Goal: Task Accomplishment & Management: Manage account settings

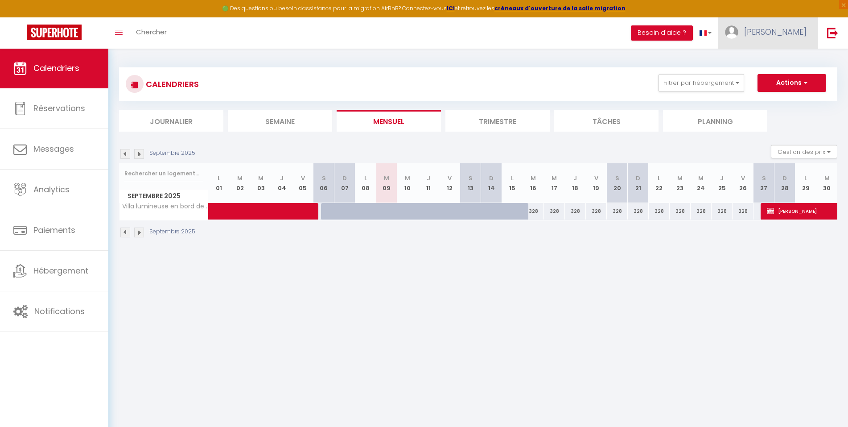
click at [769, 33] on span "[PERSON_NAME]" at bounding box center [775, 31] width 62 height 11
click at [769, 58] on link "Paramètres" at bounding box center [782, 61] width 66 height 15
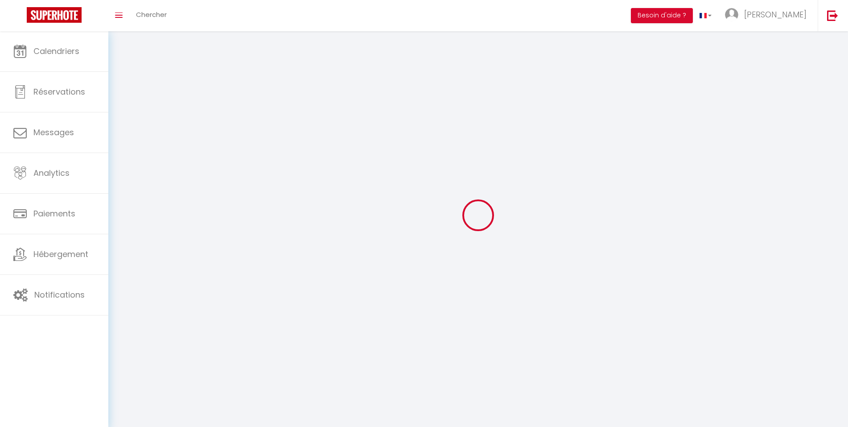
type input "[PERSON_NAME]"
type input "Morize"
type input "[PHONE_NUMBER]"
type input "ch Chantemerle 16"
type input "1807"
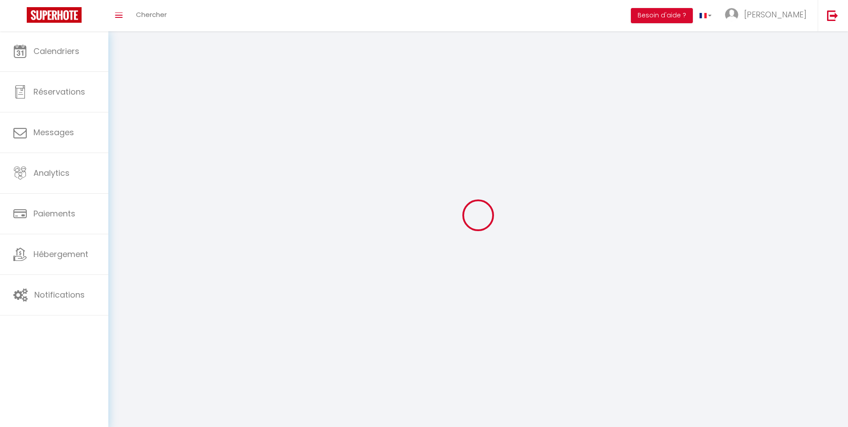
type input "Blonay"
type input "Ig6XlSDnNvcJlamLMw9lIHqN7"
type input "JQn3yJvTEKTQ3Nl0mml1MXLb8"
type input "[URL][DOMAIN_NAME]"
select select "208"
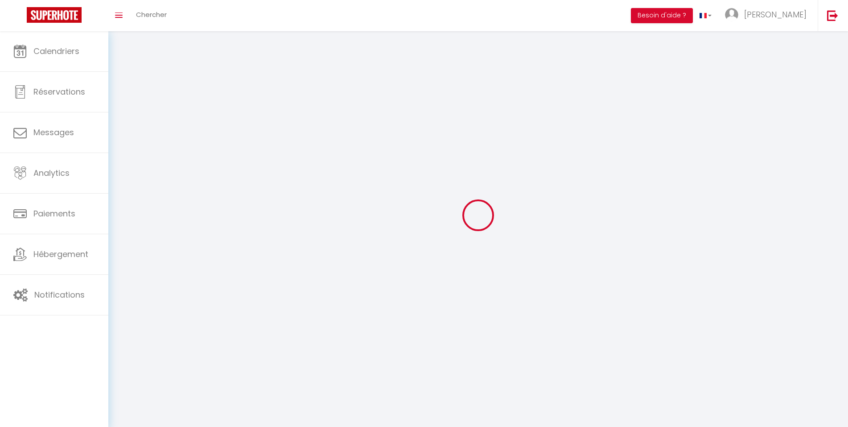
select select "28"
select select "fr"
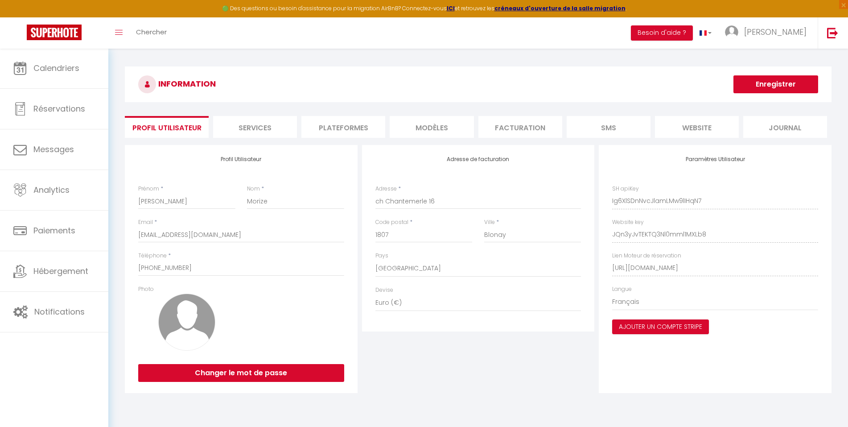
click at [348, 129] on li "Plateformes" at bounding box center [343, 127] width 84 height 22
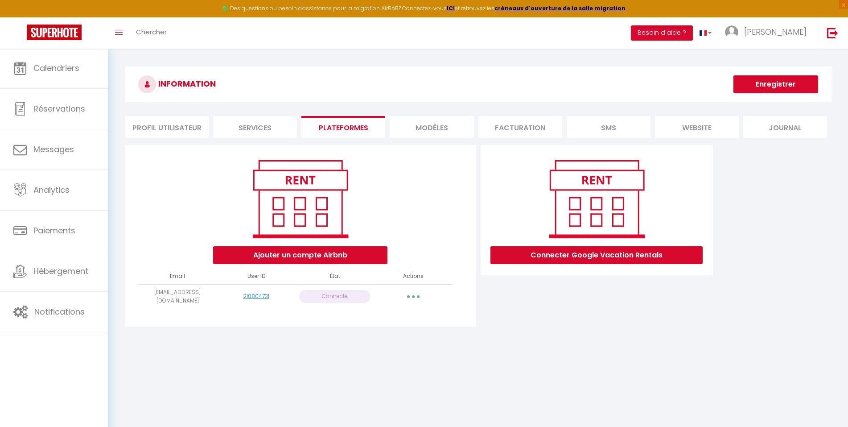
click at [411, 292] on button "button" at bounding box center [413, 296] width 25 height 14
click at [390, 346] on link "Reconnecter le compte" at bounding box center [374, 348] width 99 height 15
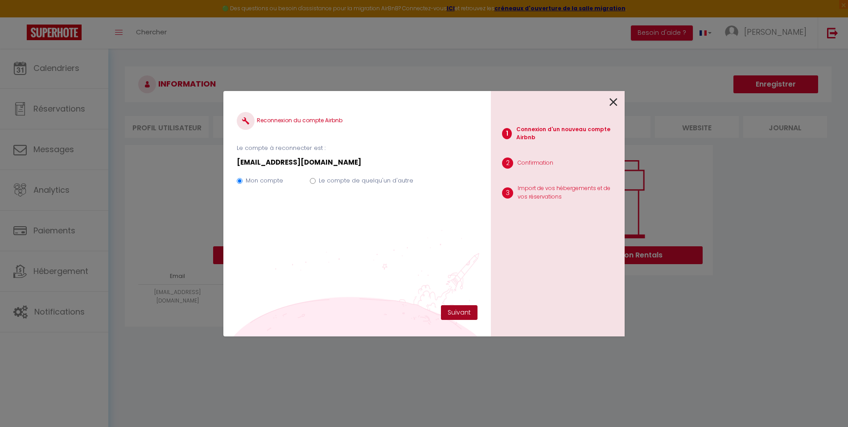
click at [460, 307] on button "Suivant" at bounding box center [459, 312] width 37 height 15
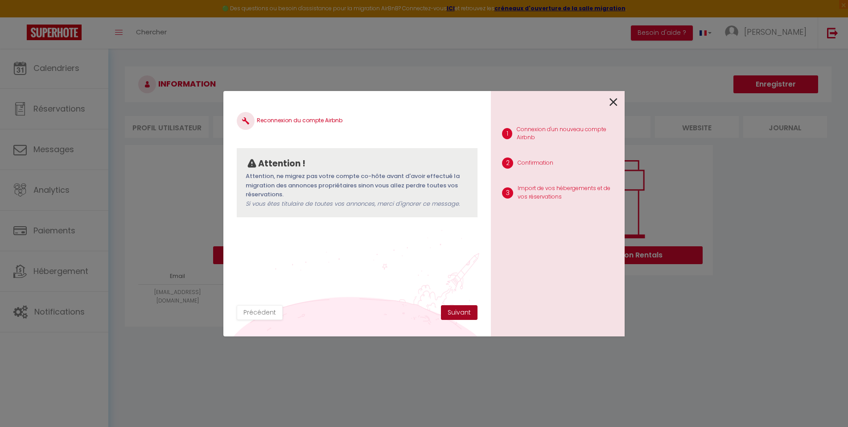
click at [460, 310] on button "Suivant" at bounding box center [459, 312] width 37 height 15
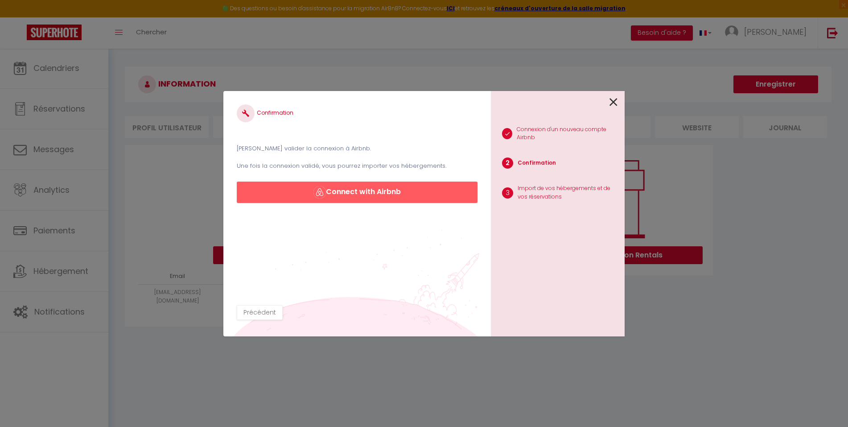
click at [384, 190] on button "Connect with Airbnb" at bounding box center [357, 191] width 241 height 21
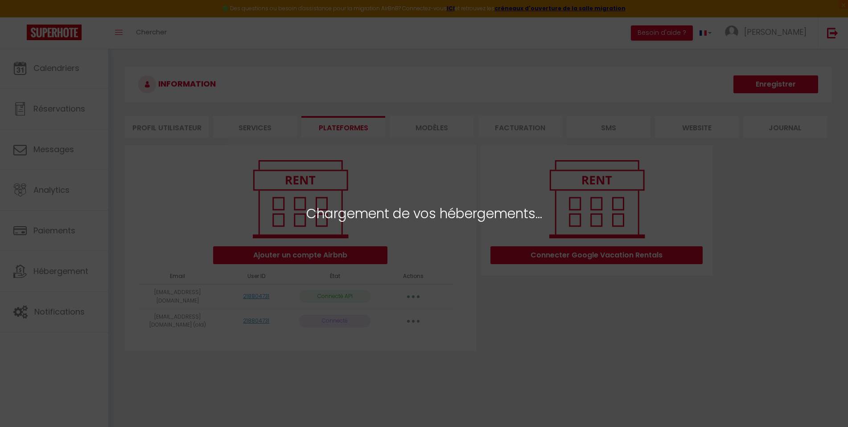
select select "23600"
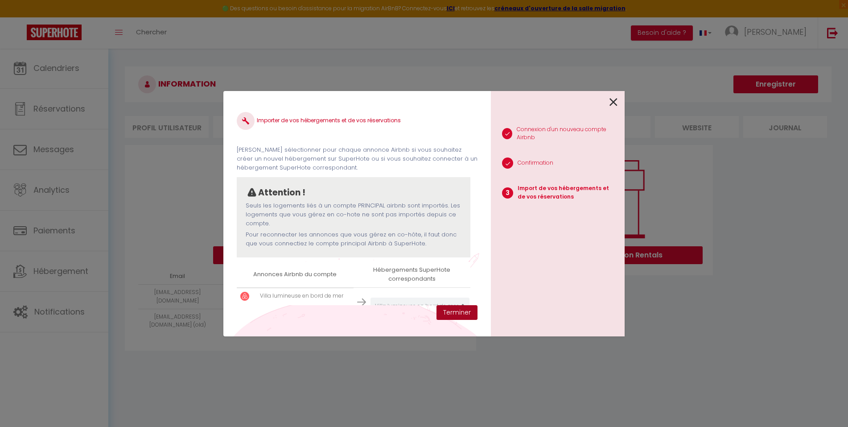
click at [459, 312] on button "Terminer" at bounding box center [456, 312] width 41 height 15
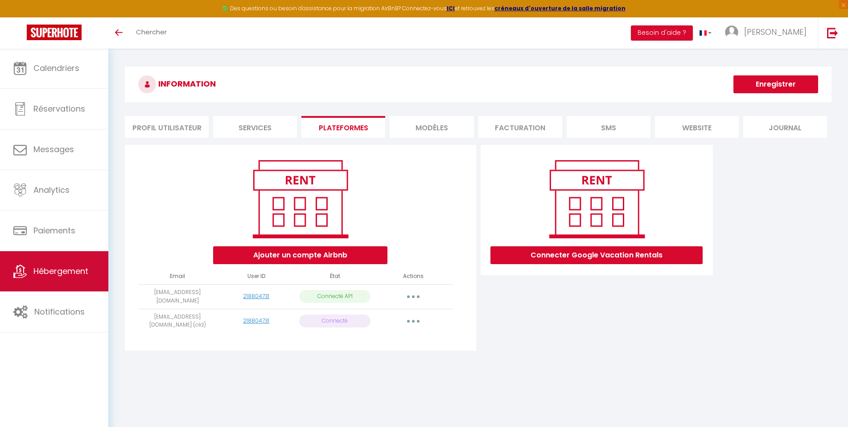
click at [67, 270] on span "Hébergement" at bounding box center [60, 270] width 55 height 11
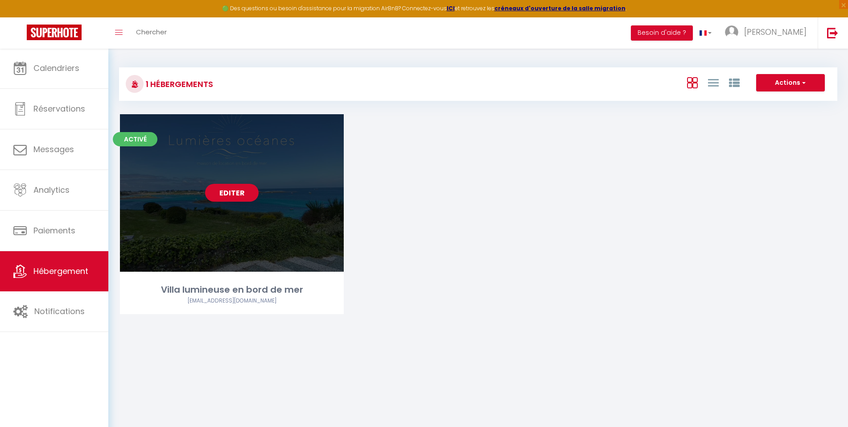
click at [236, 190] on link "Editer" at bounding box center [231, 193] width 53 height 18
click at [228, 191] on link "Editer" at bounding box center [231, 193] width 53 height 18
click at [236, 191] on link "Editer" at bounding box center [231, 193] width 53 height 18
select select "3"
select select "2"
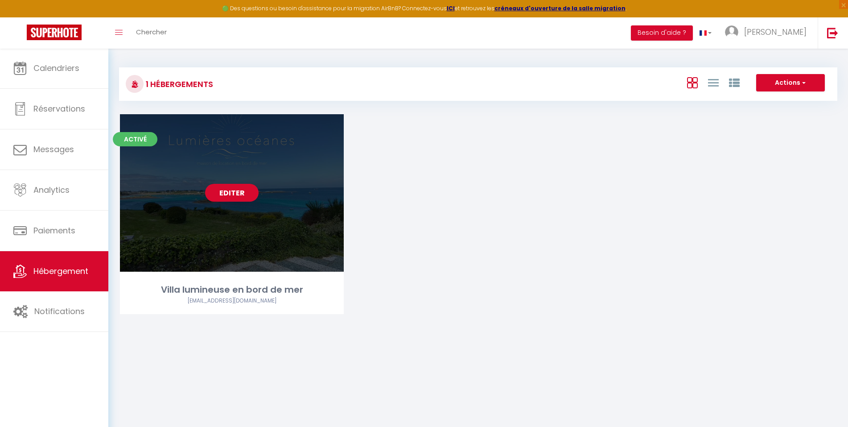
select select "1"
select select "28"
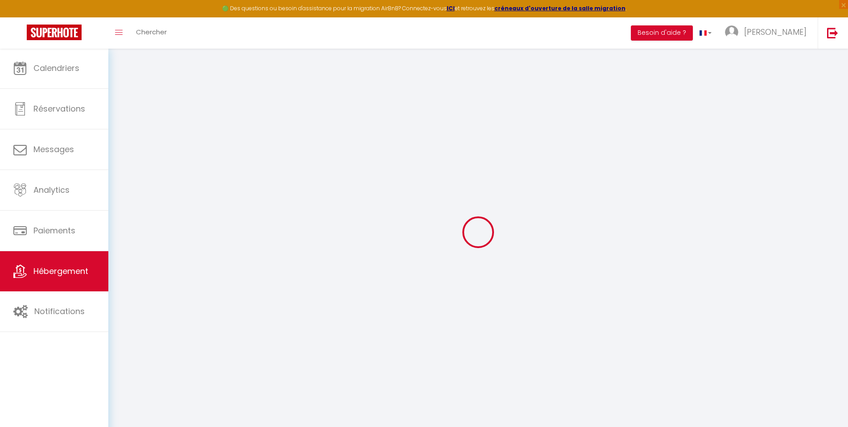
select select
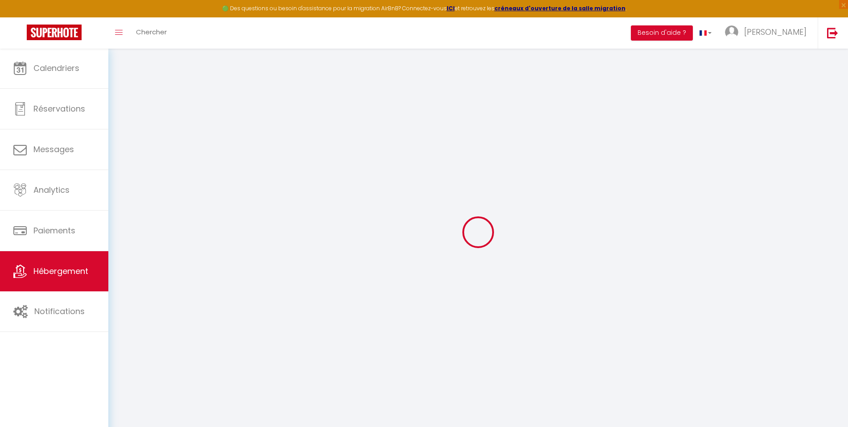
select select
checkbox input "false"
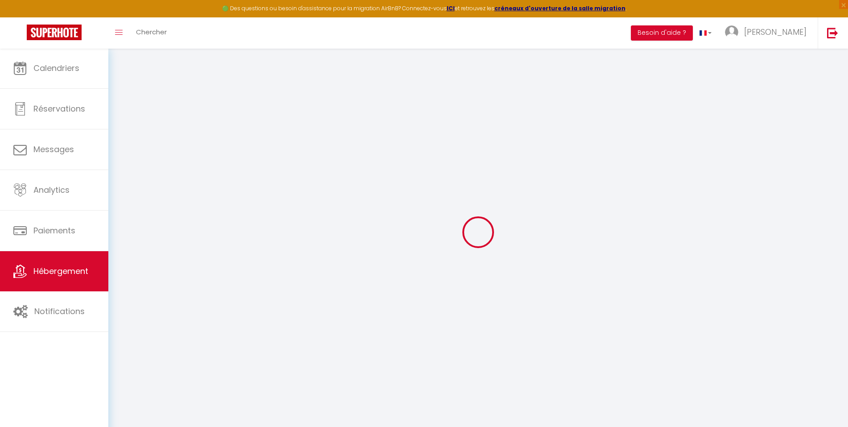
select select
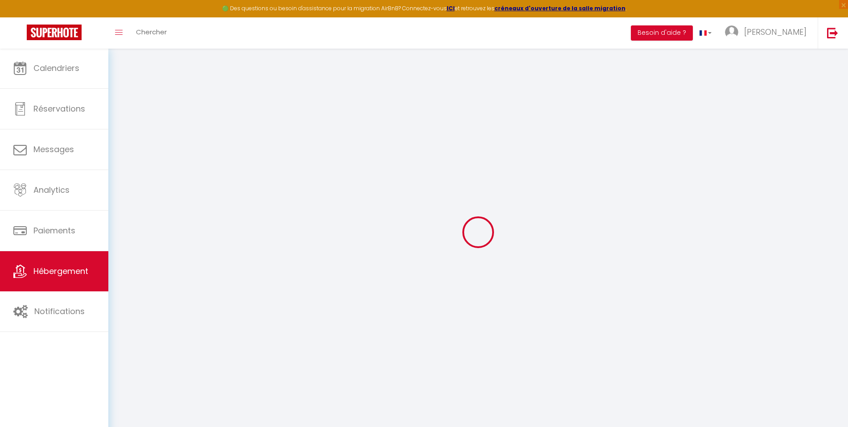
select select
checkbox input "false"
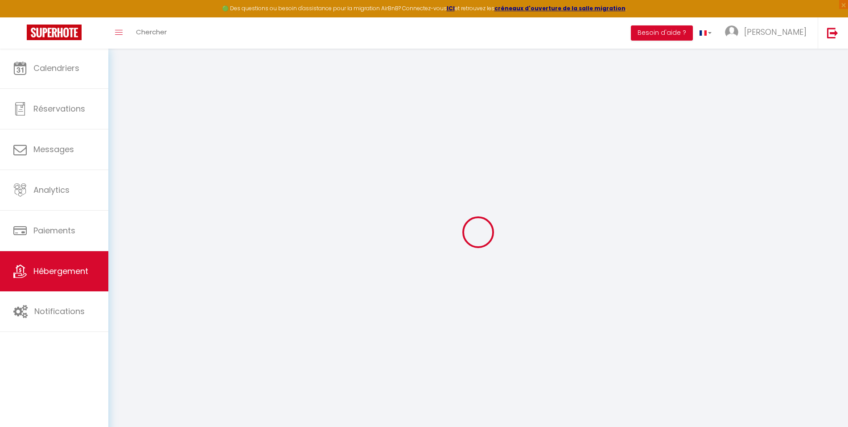
checkbox input "false"
select select
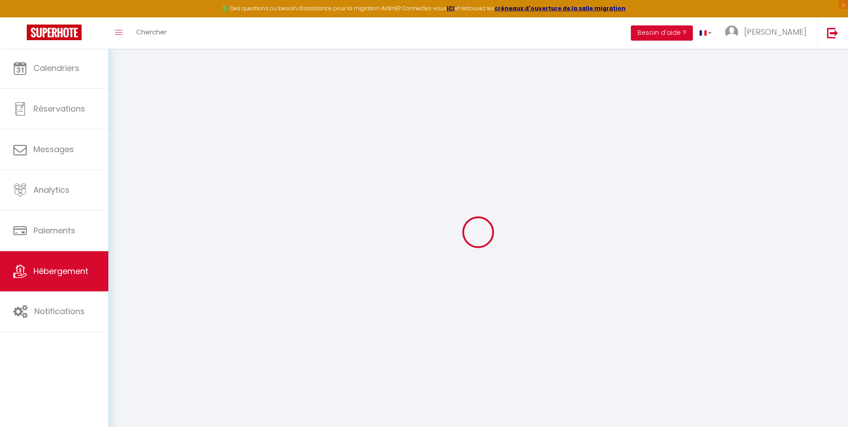
select select
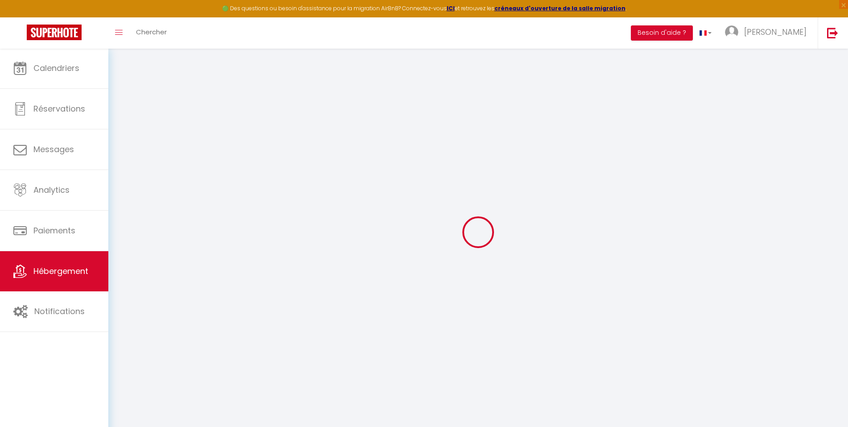
checkbox input "false"
select select
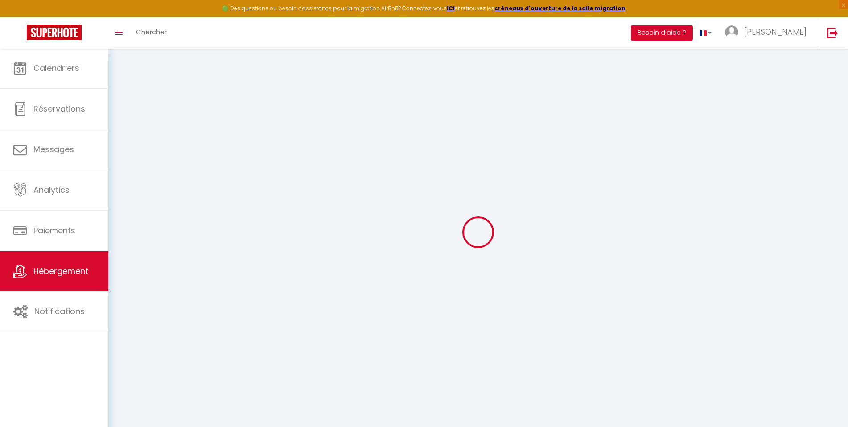
select select
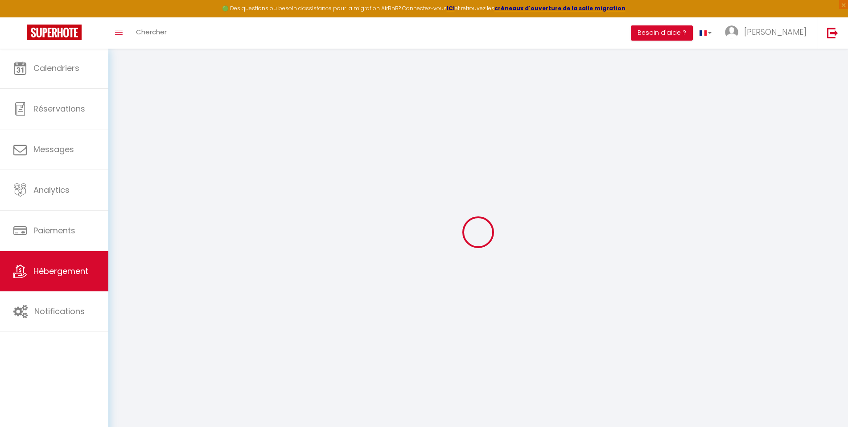
select select
checkbox input "false"
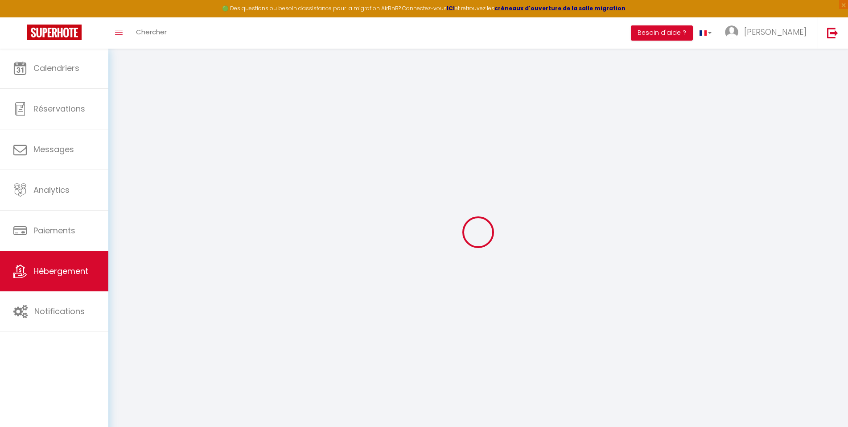
checkbox input "false"
select select
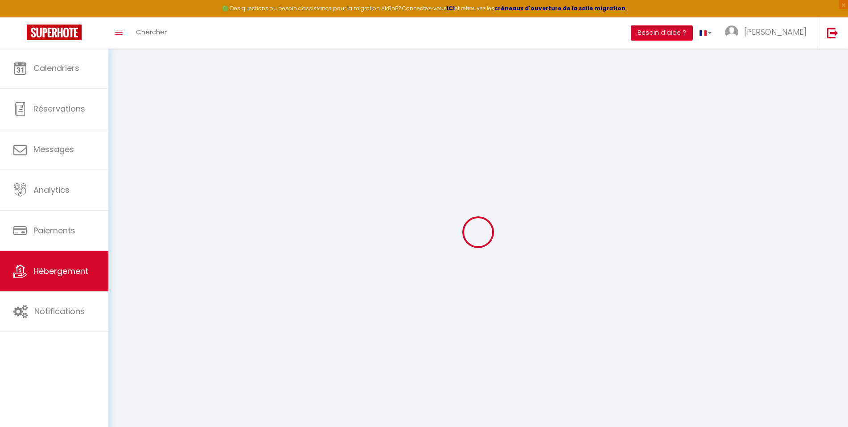
select select
checkbox input "false"
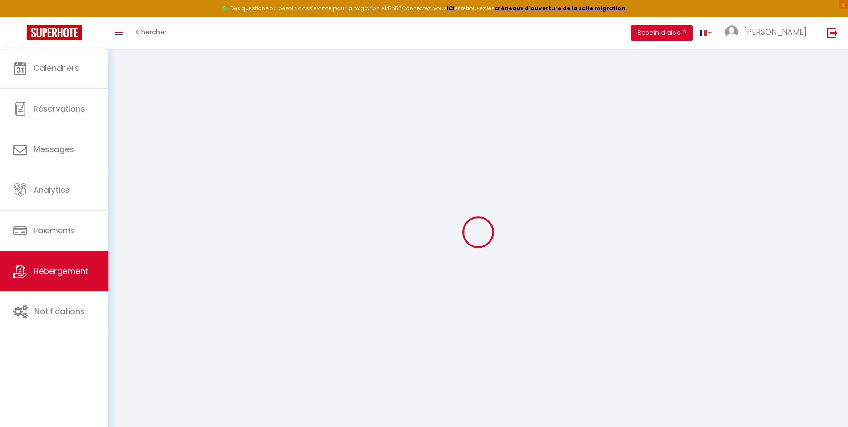
checkbox input "false"
select select
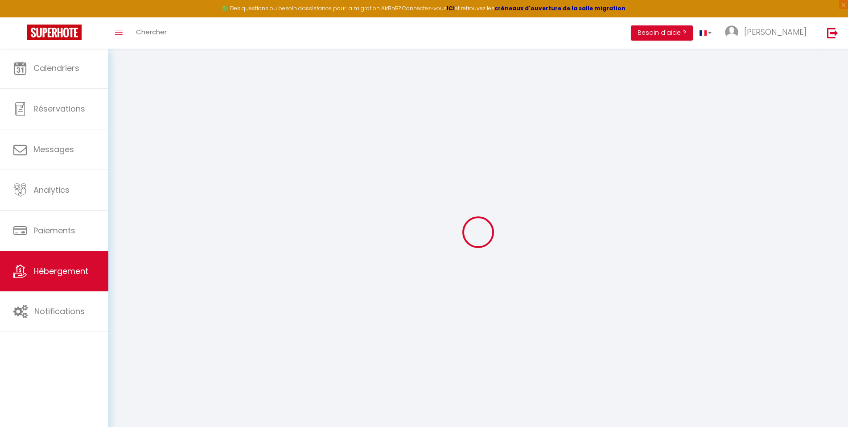
type input "Villa lumineuse en bord de mer"
type input "[PERSON_NAME]"
type input "Morize"
type input "ch Chantemerle 16"
type input "1807"
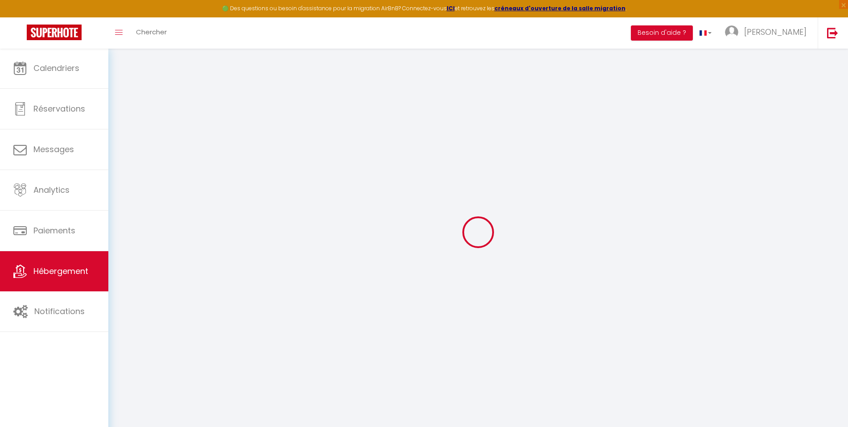
type input "Blonay / Suisse"
select select "houses"
select select "10"
select select "5"
select select "3"
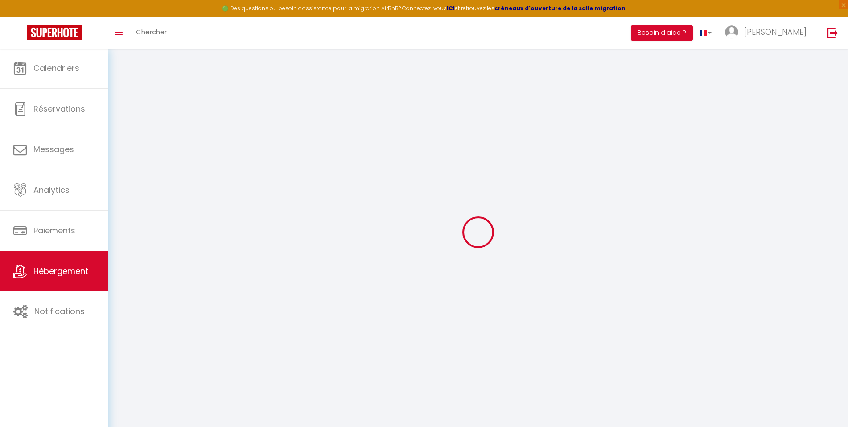
type input "200"
type input "150"
type input "1.45"
type input "1500"
select select
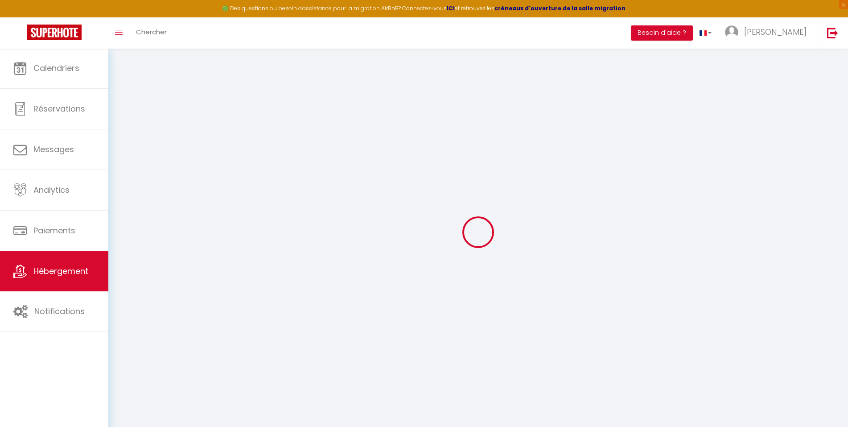
select select
type input "113 Porz Doun"
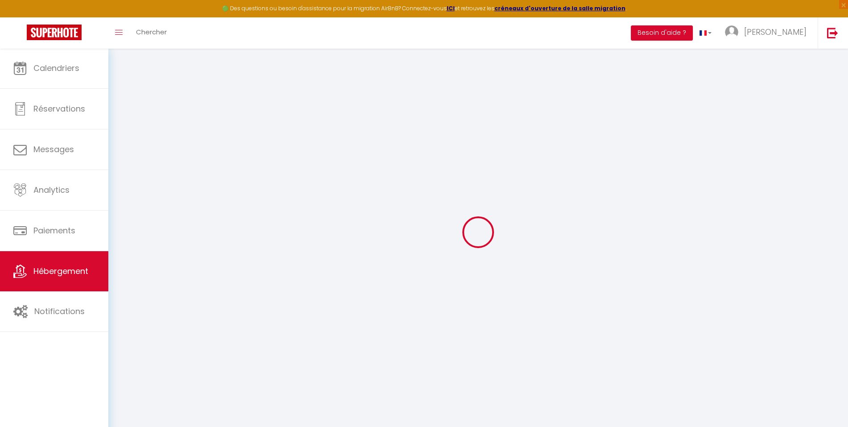
type input "29880"
type input "Plouguerneau"
type input "[EMAIL_ADDRESS][DOMAIN_NAME]"
select select
checkbox input "false"
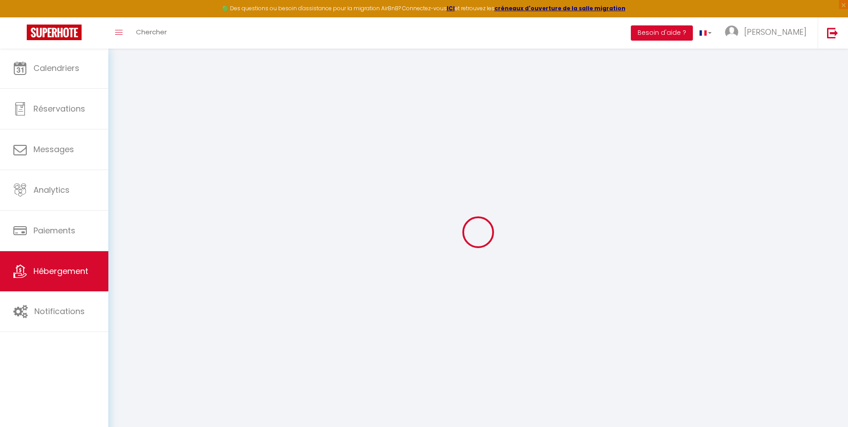
checkbox input "false"
type input "0"
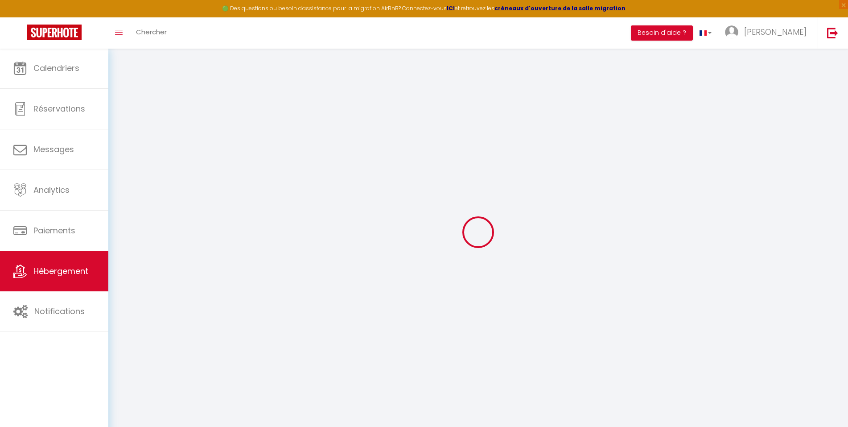
type input "0"
select select
checkbox input "false"
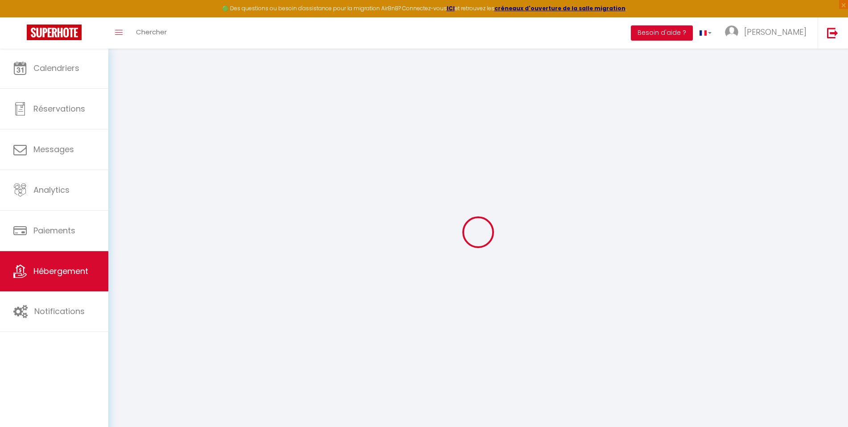
checkbox input "false"
select select "16:00"
select select "21:00"
select select "10:00"
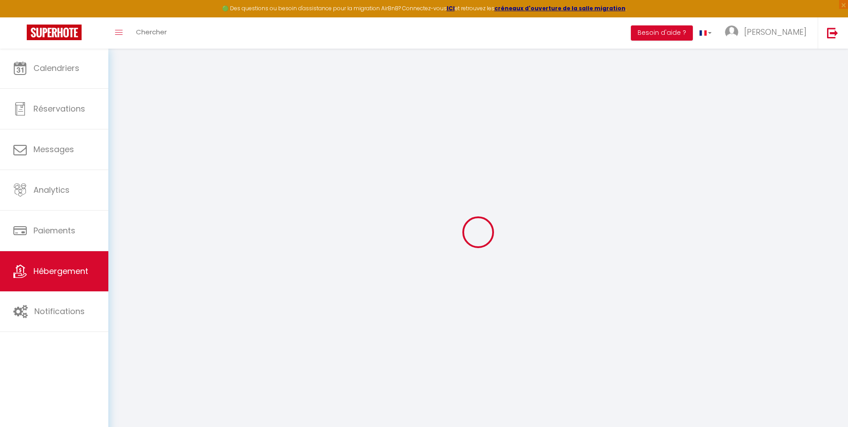
select select "30"
select select "120"
select select "365"
select select
select select "EUR"
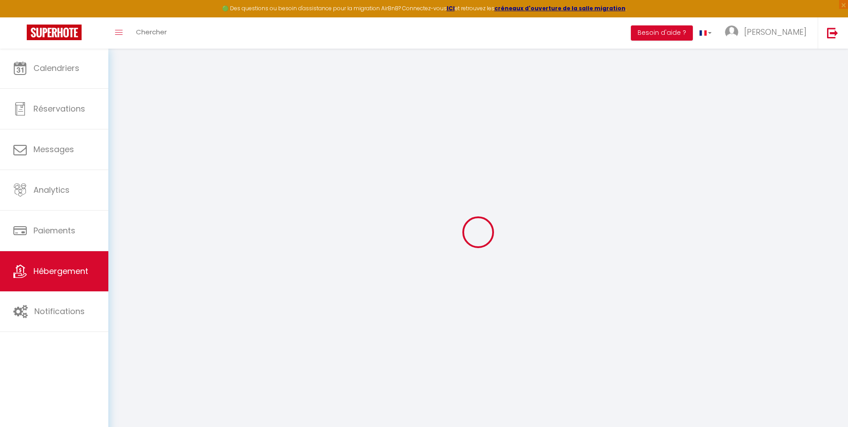
select select
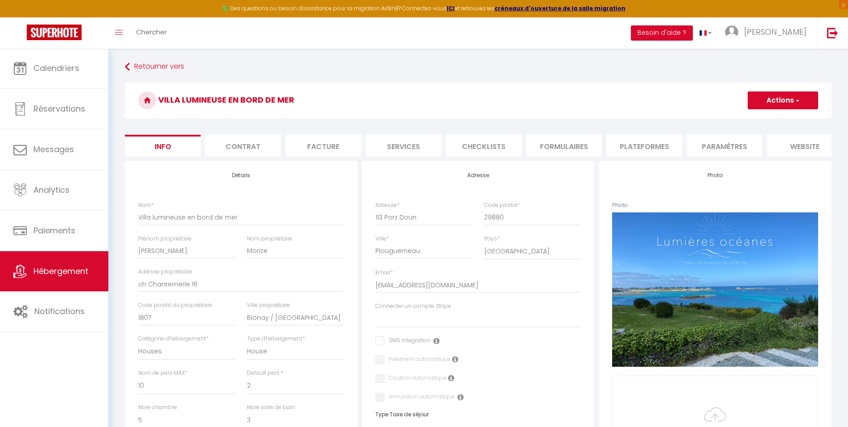
click at [654, 146] on li "Plateformes" at bounding box center [644, 146] width 76 height 22
select select
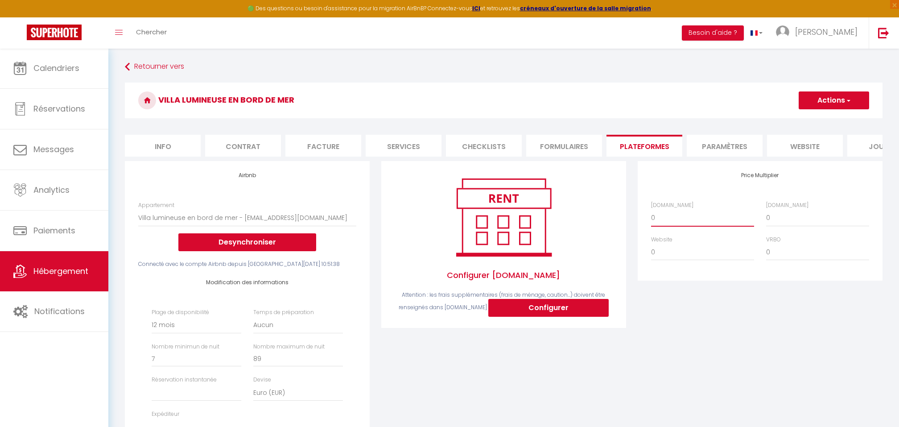
select select "+ 22 %"
select select
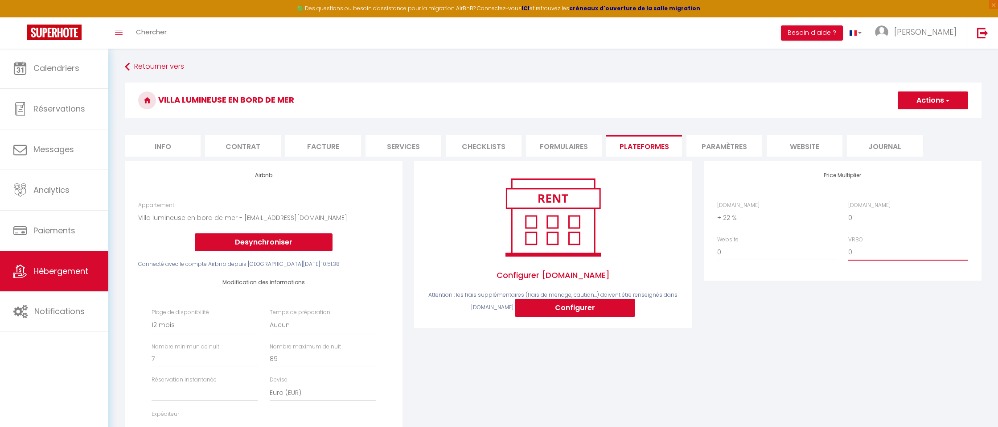
select select "+ 10 %"
select select
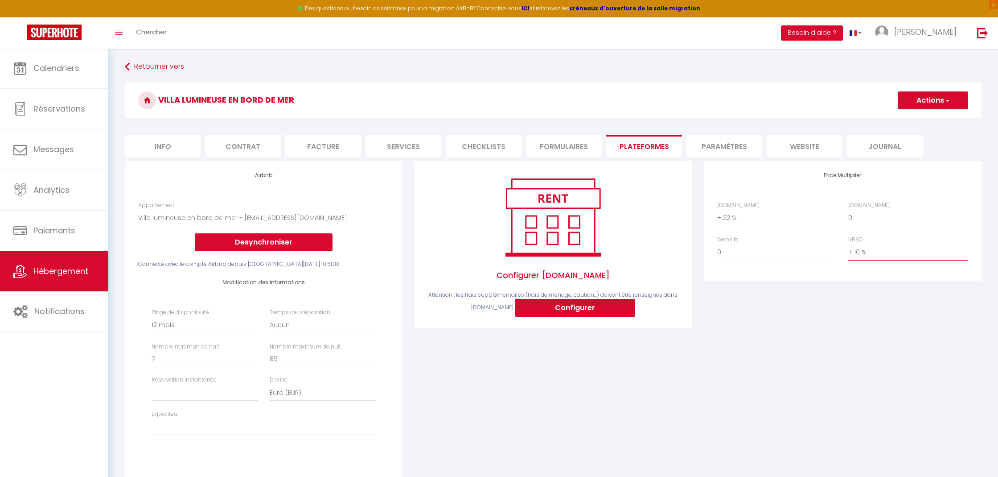
click at [848, 98] on button "Actions" at bounding box center [933, 100] width 70 height 18
click at [848, 118] on link "Enregistrer" at bounding box center [932, 120] width 70 height 12
select select "365"
select select
select select "EUR"
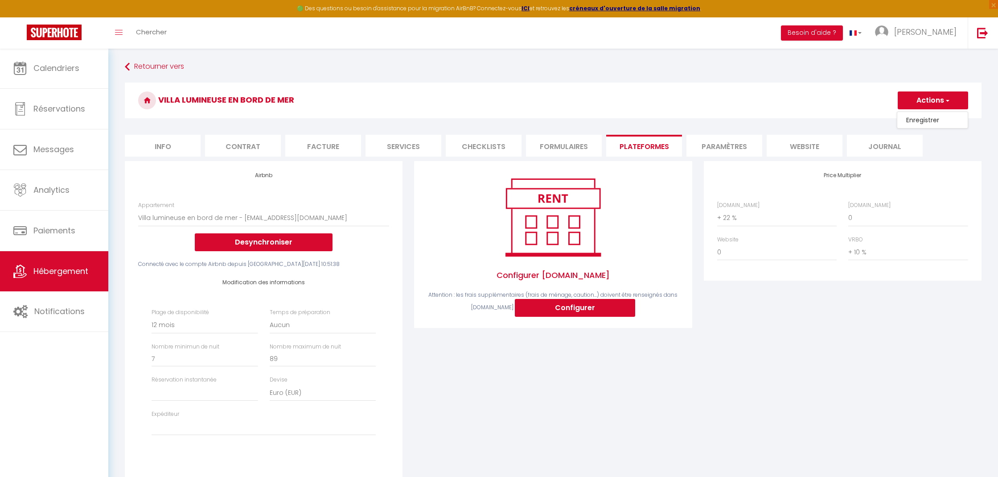
select select
click at [827, 30] on button "Besoin d'aide ?" at bounding box center [812, 32] width 62 height 15
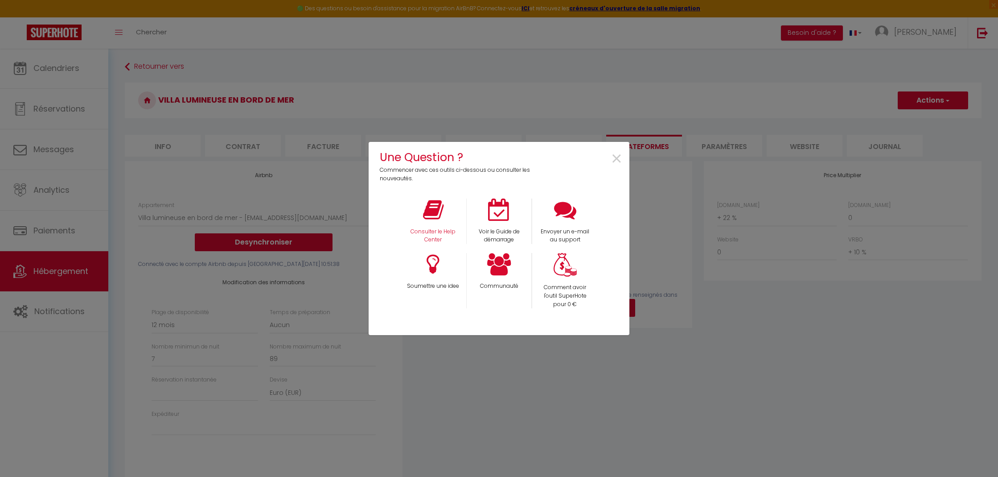
click at [436, 221] on icon at bounding box center [433, 209] width 21 height 22
click at [614, 156] on span "×" at bounding box center [617, 159] width 12 height 28
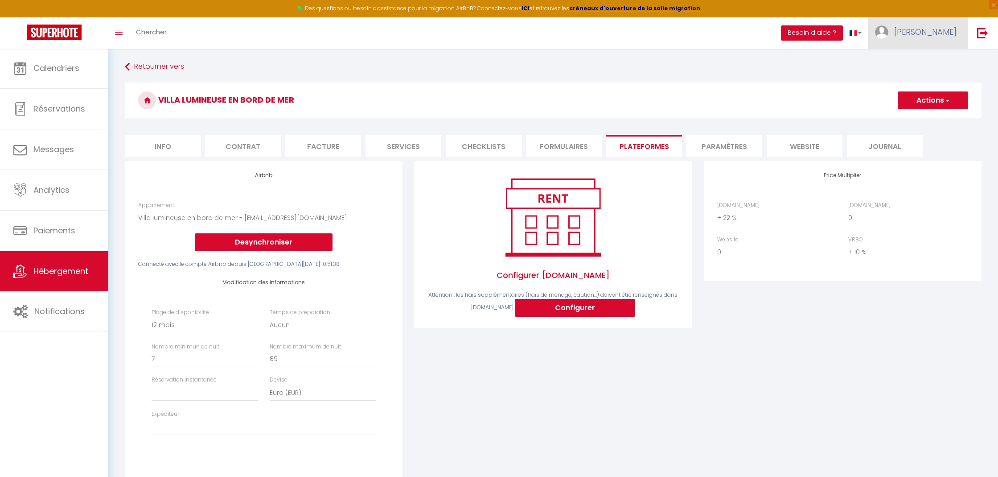
click at [848, 33] on span "[PERSON_NAME]" at bounding box center [925, 31] width 62 height 11
click at [848, 57] on link "Paramètres" at bounding box center [932, 61] width 66 height 15
select select "208"
select select "28"
select select "fr"
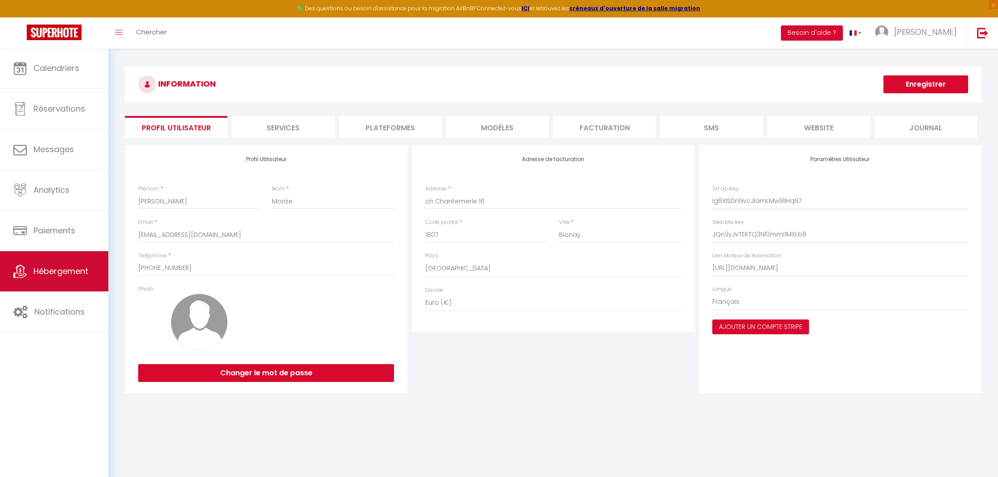
click at [59, 263] on link "Hébergement" at bounding box center [54, 271] width 108 height 40
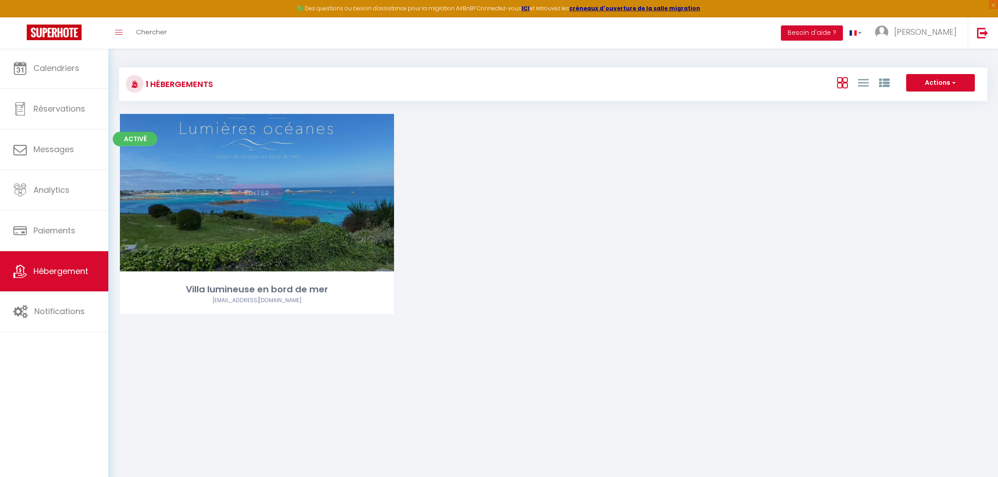
click at [259, 192] on link "Editer" at bounding box center [256, 193] width 53 height 18
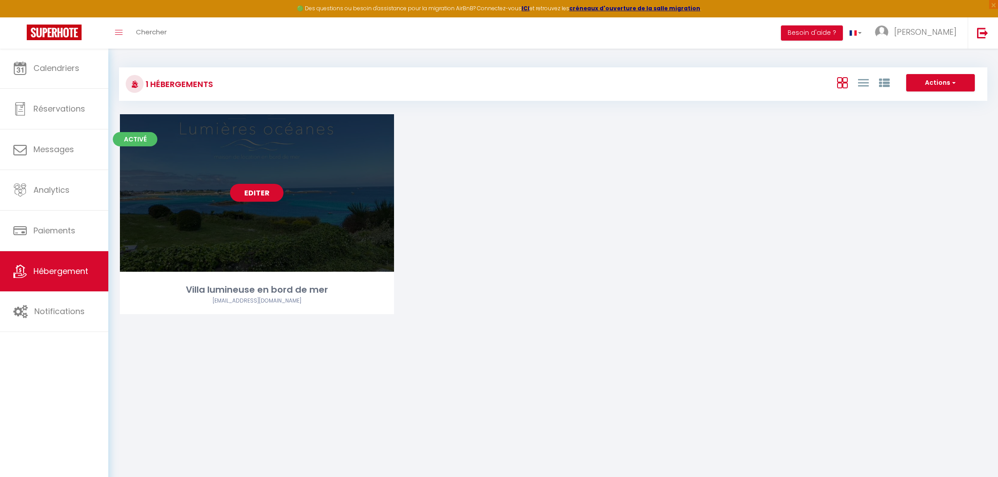
click at [259, 192] on link "Editer" at bounding box center [256, 193] width 53 height 18
select select "3"
select select "2"
select select "1"
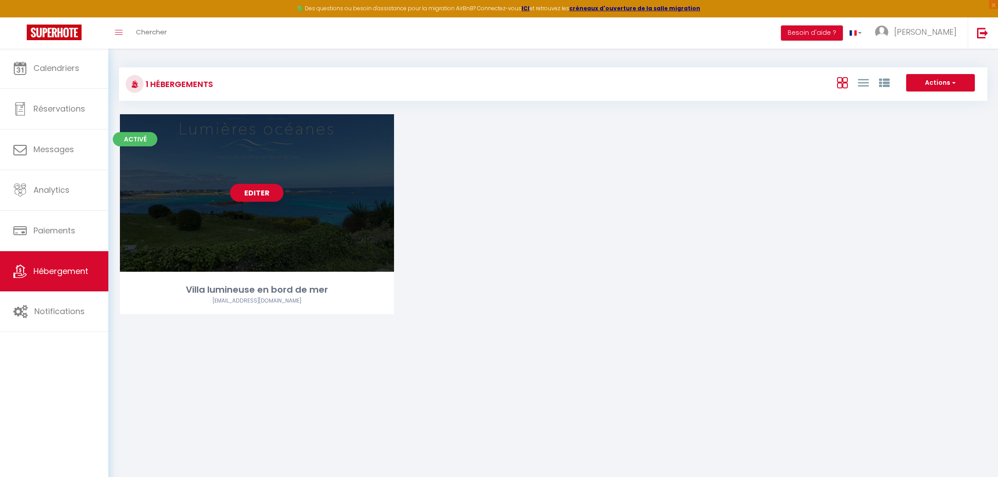
select select "28"
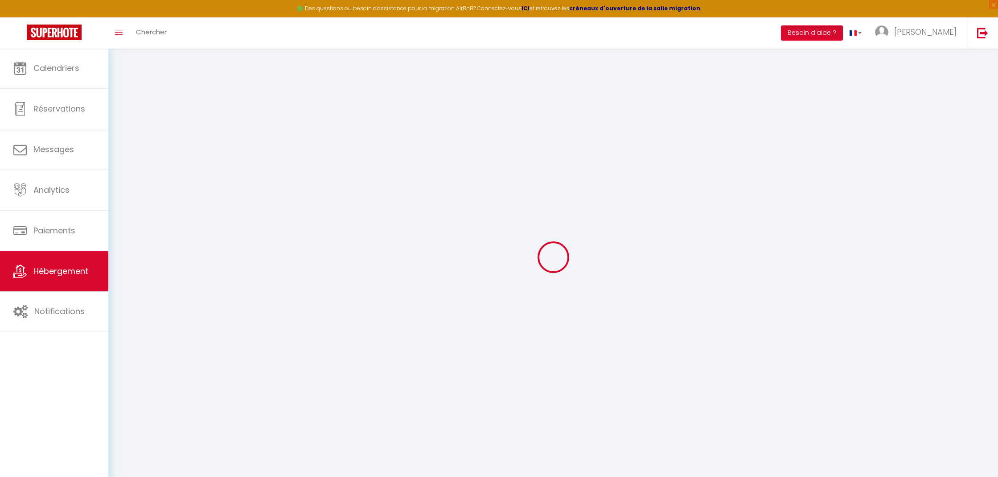
select select
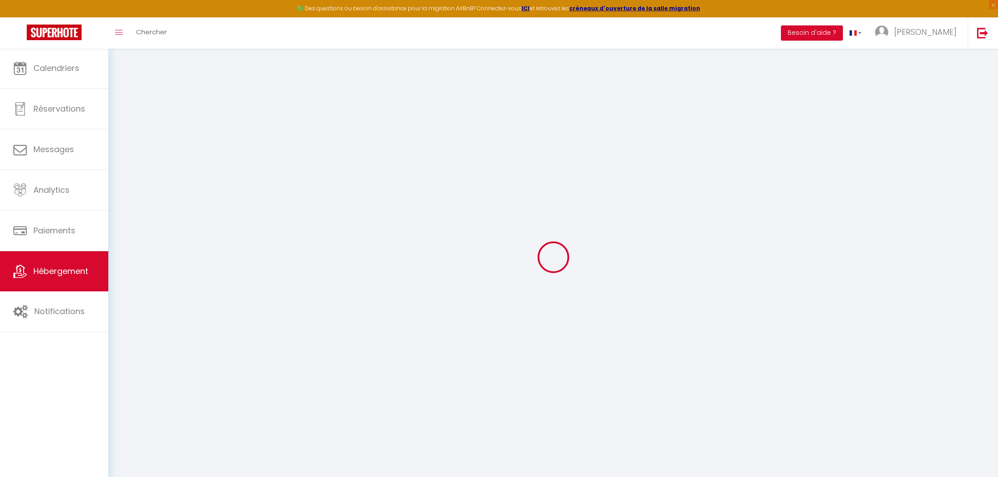
select select
checkbox input "false"
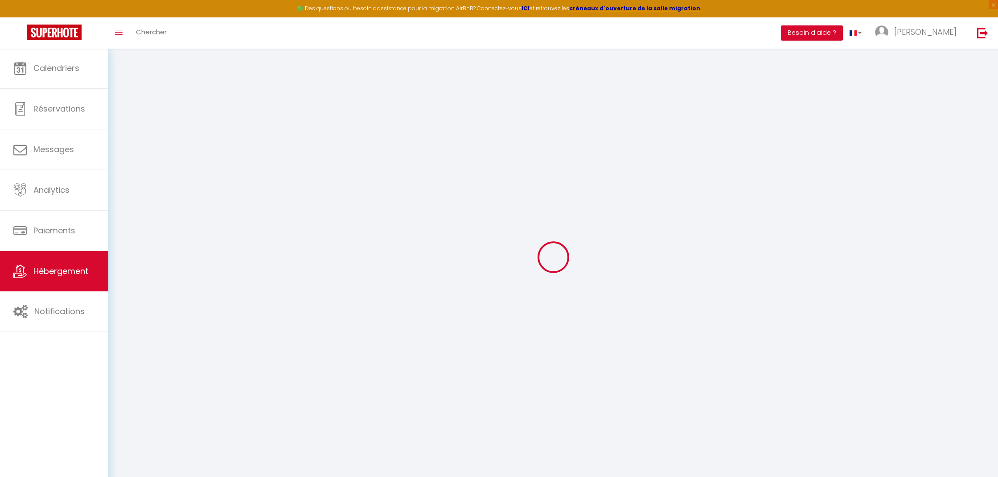
select select
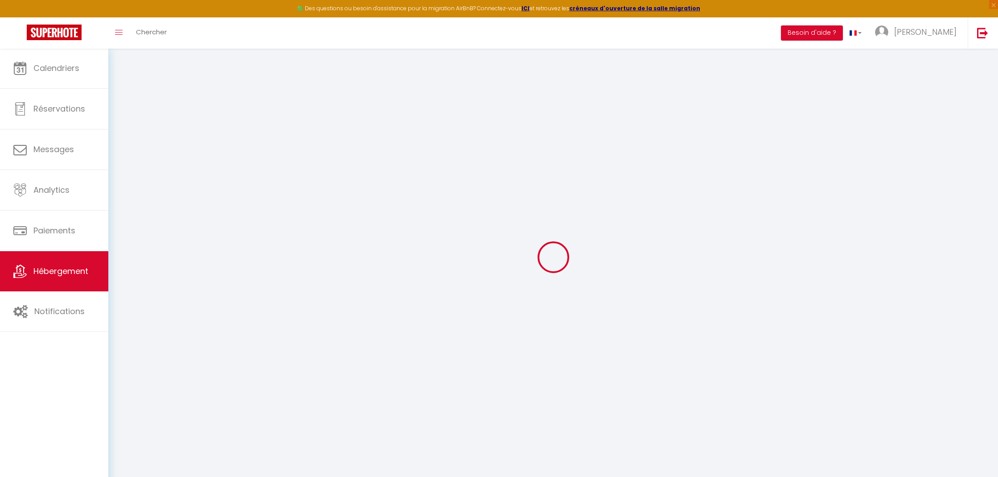
select select
checkbox input "false"
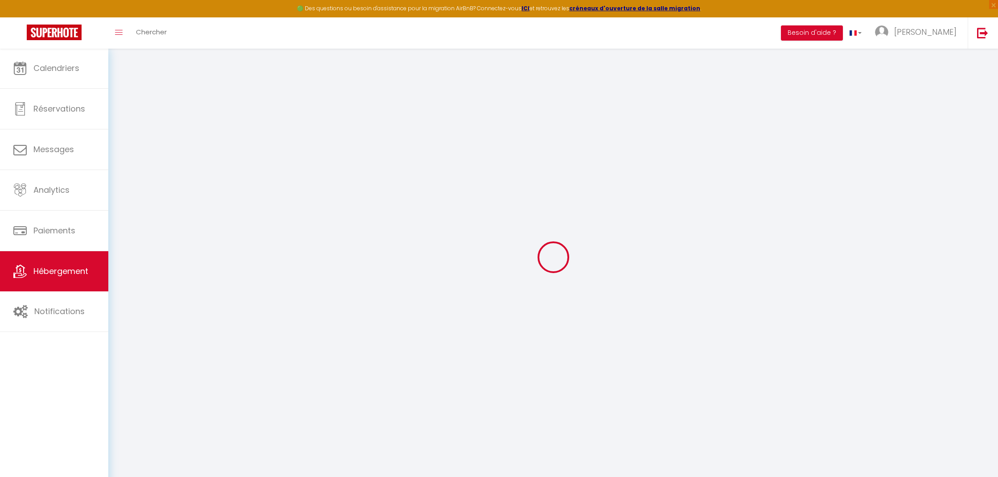
checkbox input "false"
select select
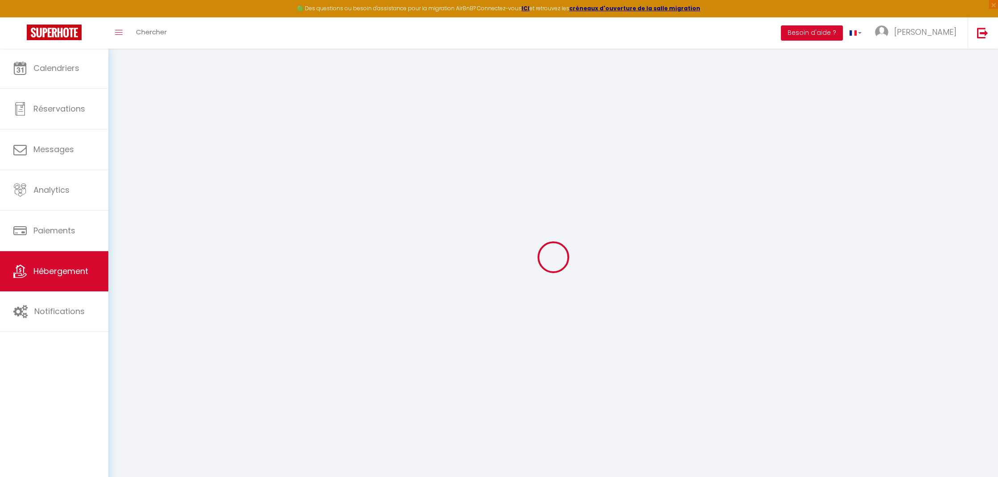
select select
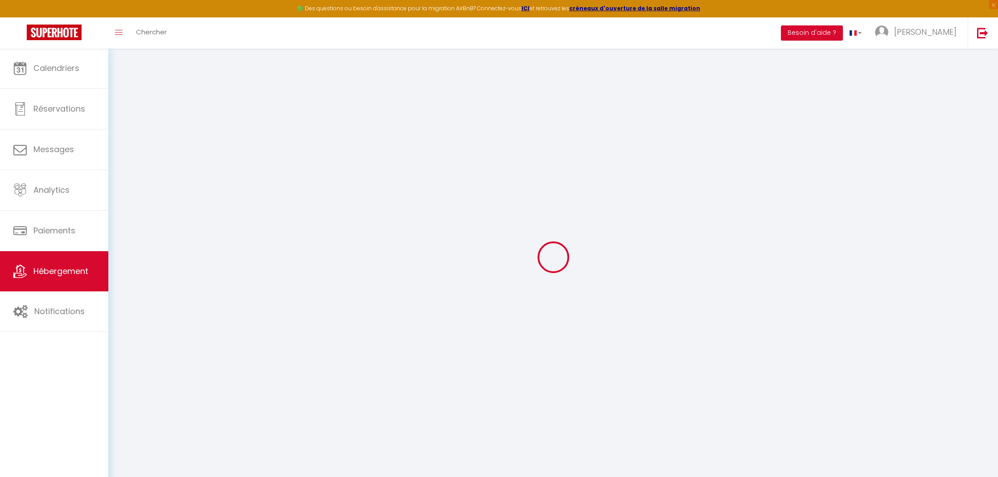
checkbox input "false"
select select
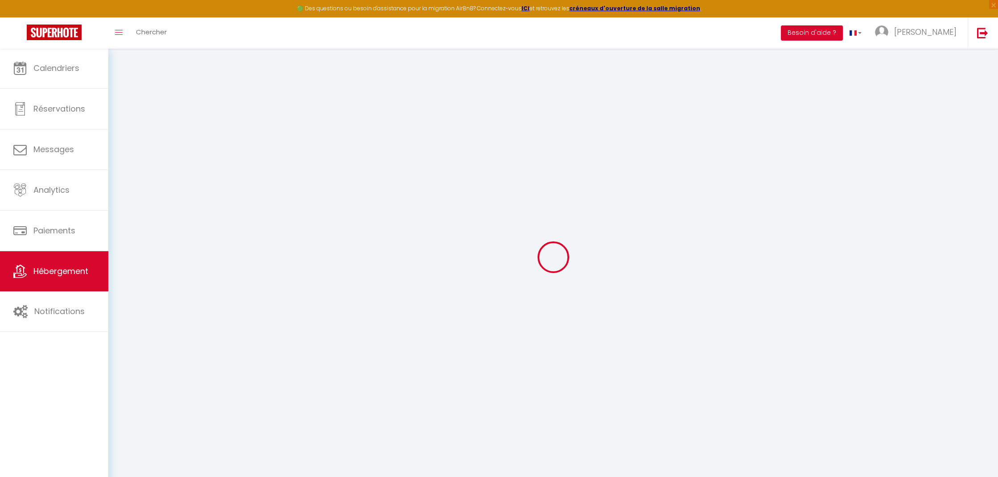
select select
type input "Villa lumineuse en bord de mer"
type input "[PERSON_NAME]"
type input "Morize"
type input "ch Chantemerle 16"
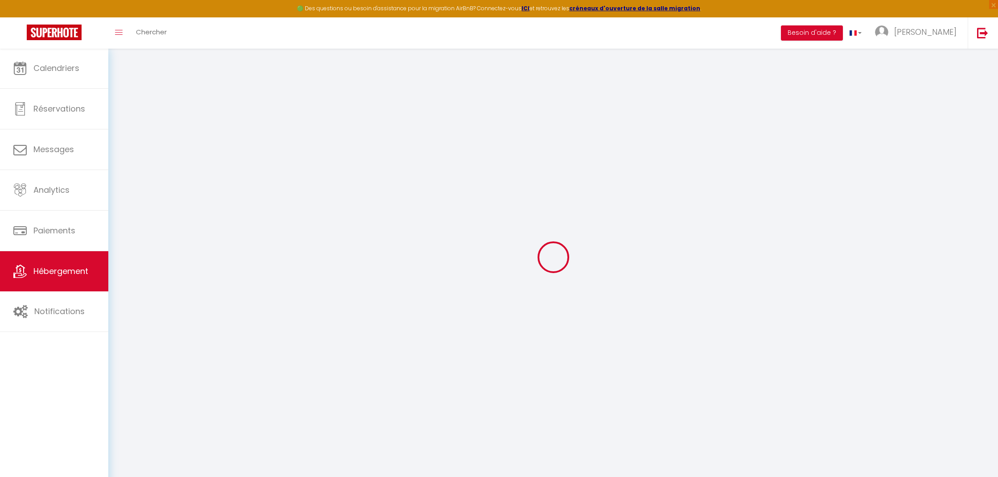
type input "1807"
type input "Blonay / Suisse"
select select "houses"
select select "10"
select select "5"
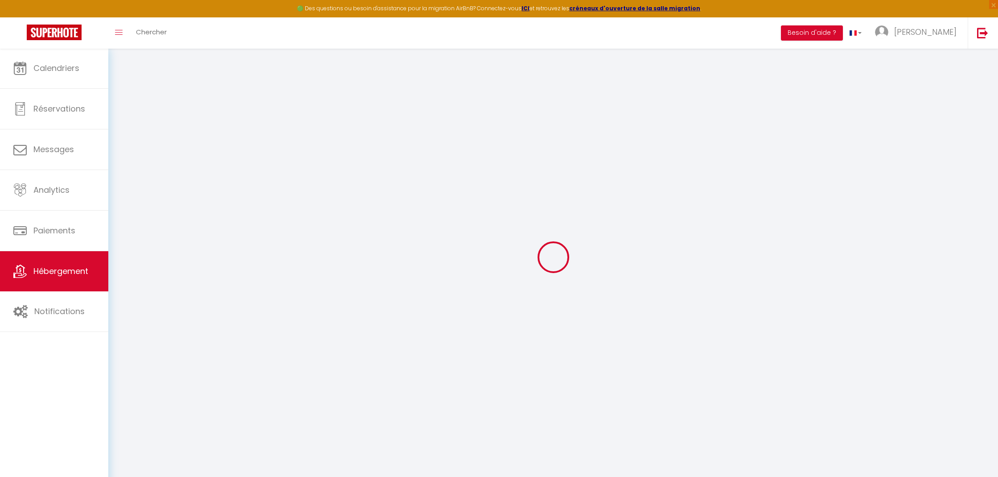
select select "3"
type input "200"
type input "150"
type input "1.45"
type input "1500"
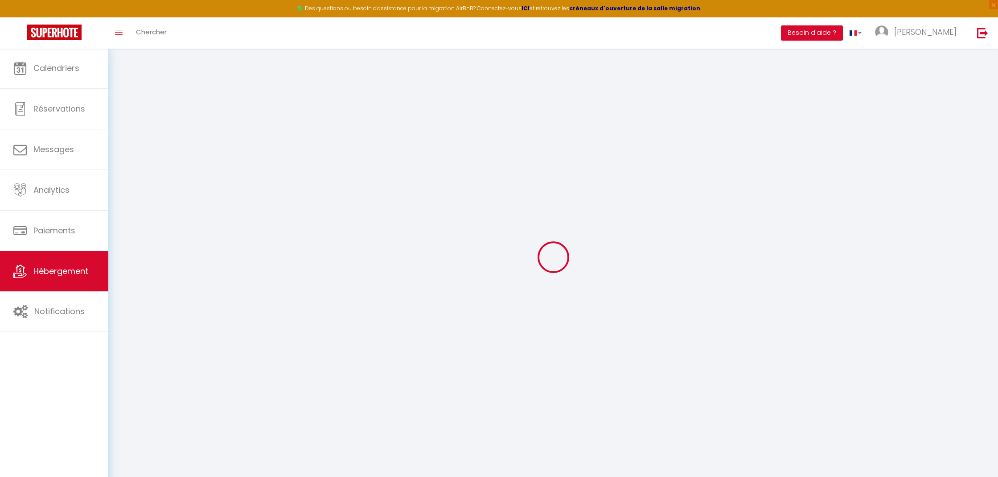
select select
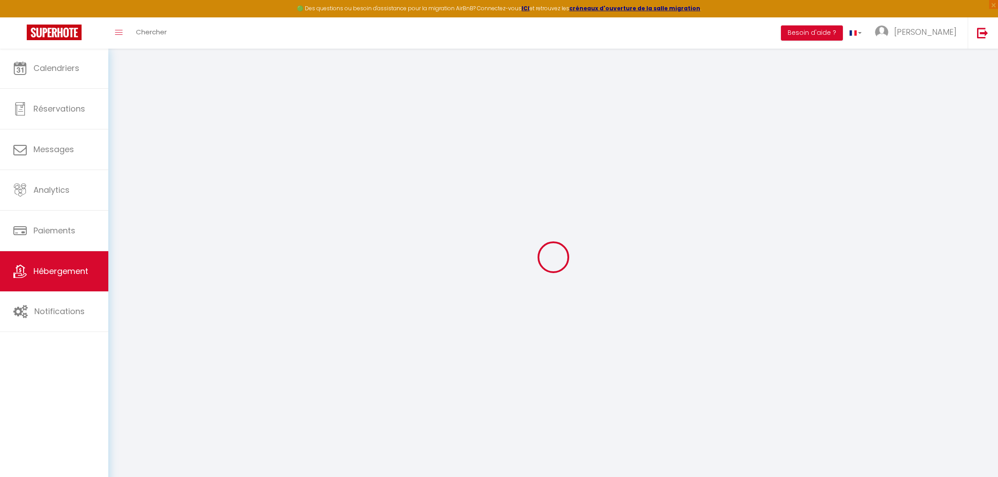
type input "113 Porz Doun"
type input "29880"
type input "Plouguerneau"
type input "[EMAIL_ADDRESS][DOMAIN_NAME]"
select select
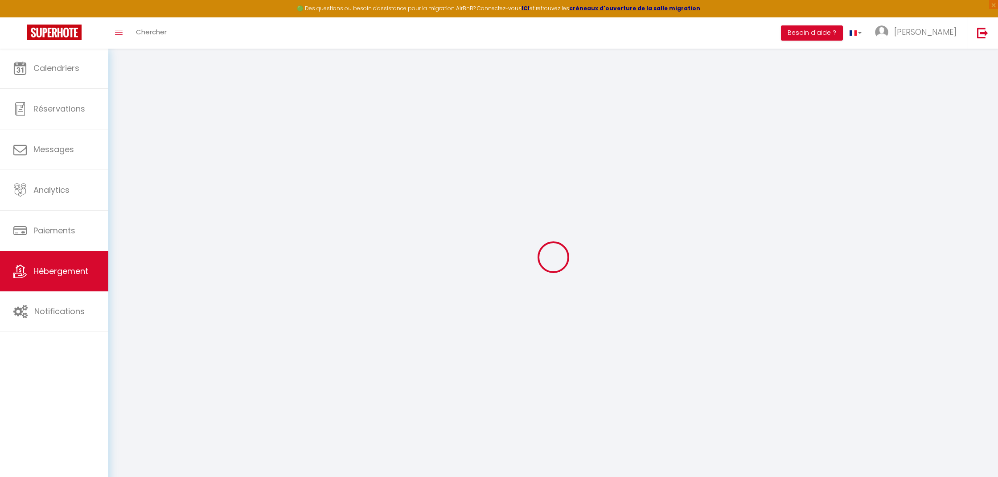
checkbox input "false"
type input "0"
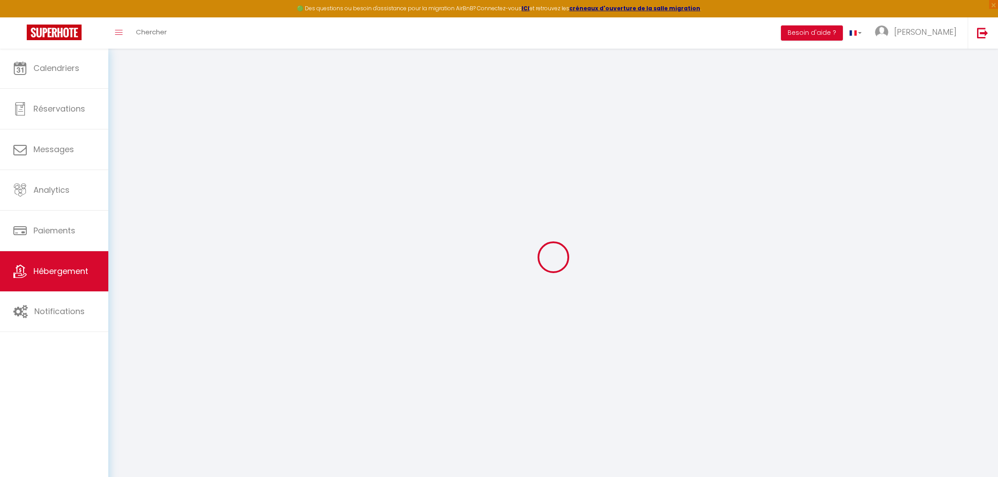
type input "0"
select select
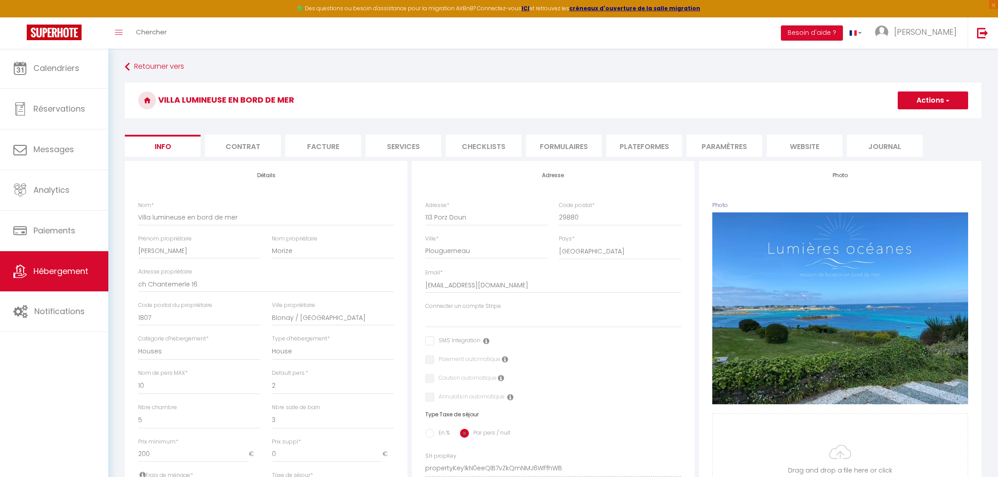
click at [791, 145] on li "website" at bounding box center [805, 146] width 76 height 22
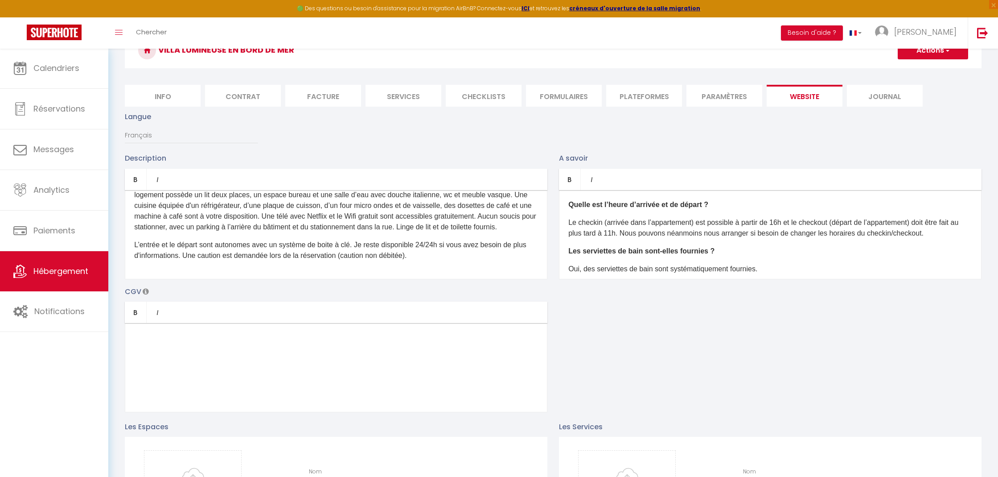
scroll to position [49, 0]
click at [848, 33] on span "[PERSON_NAME]" at bounding box center [925, 31] width 62 height 11
click at [848, 60] on link "Paramètres" at bounding box center [932, 61] width 66 height 15
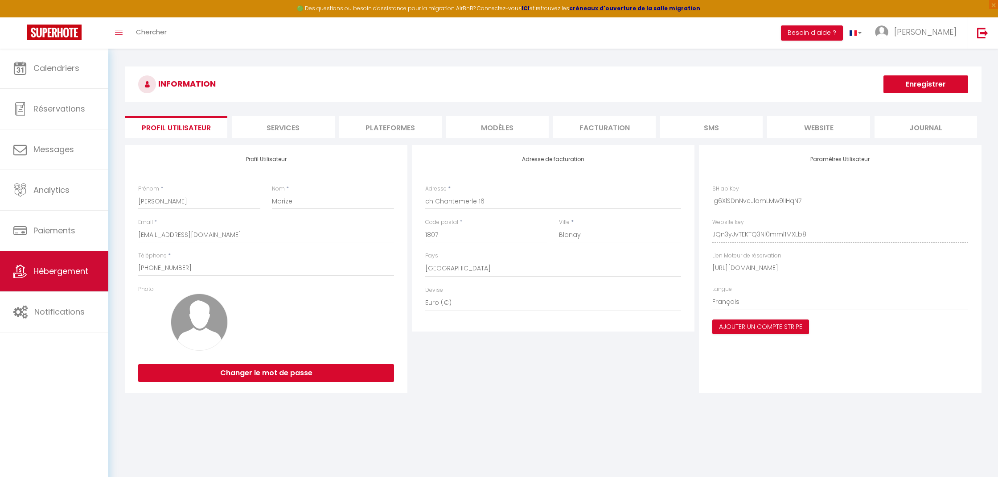
click at [78, 267] on span "Hébergement" at bounding box center [60, 270] width 55 height 11
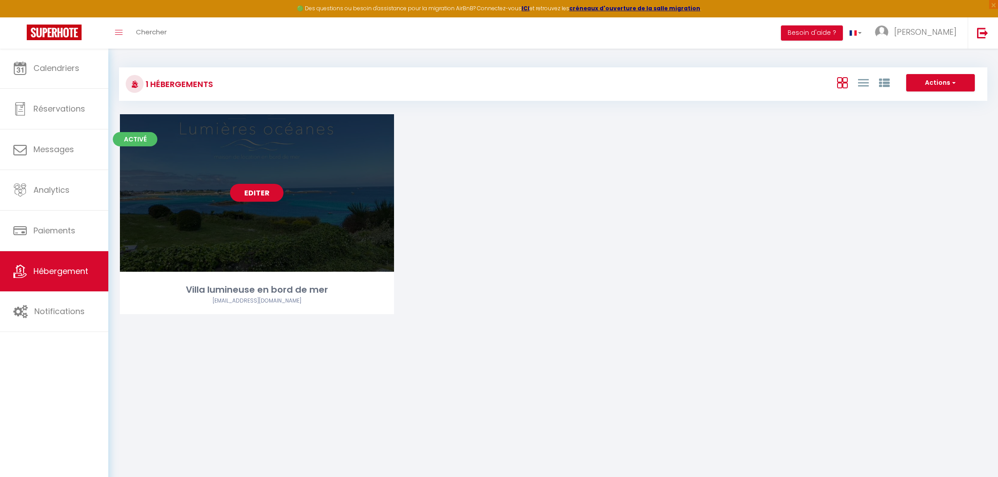
click at [261, 190] on link "Editer" at bounding box center [256, 193] width 53 height 18
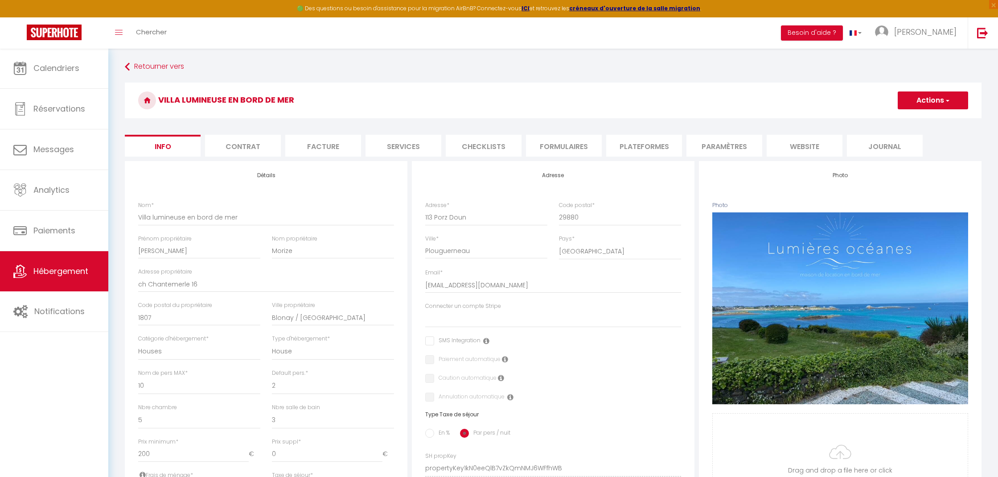
click at [798, 145] on li "website" at bounding box center [805, 146] width 76 height 22
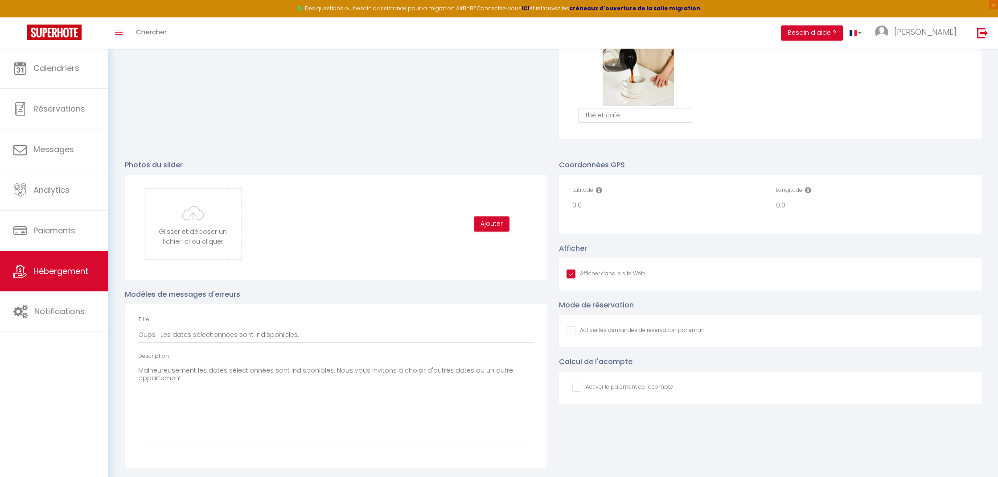
scroll to position [835, 0]
click at [572, 328] on input "Afficher dans le site Web" at bounding box center [635, 330] width 137 height 9
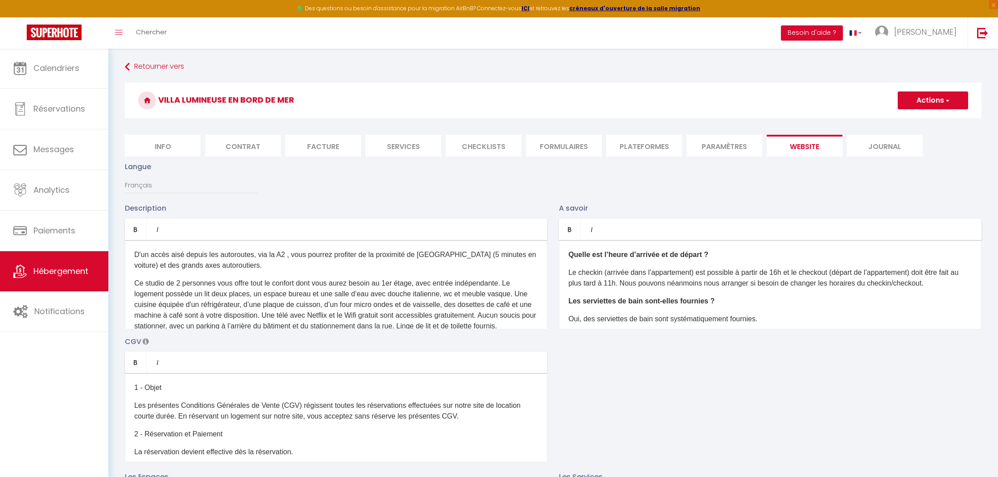
scroll to position [0, 0]
